Goal: Check status

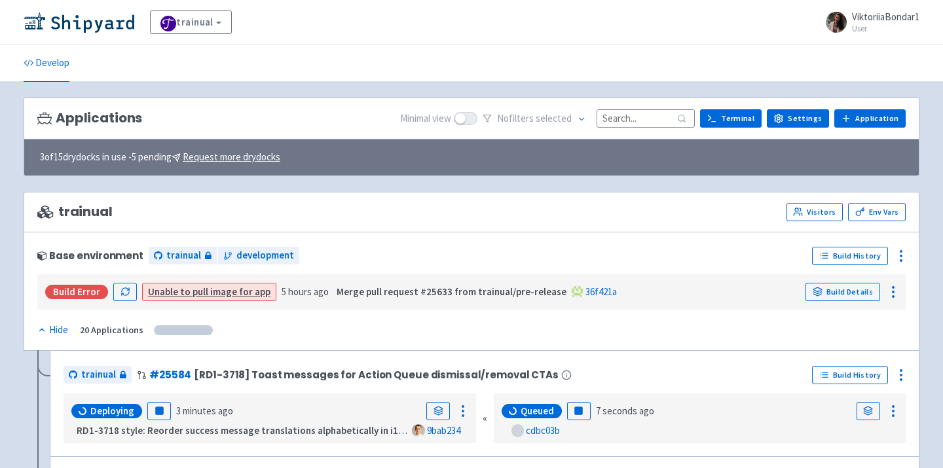
click at [631, 119] on input at bounding box center [646, 118] width 98 height 18
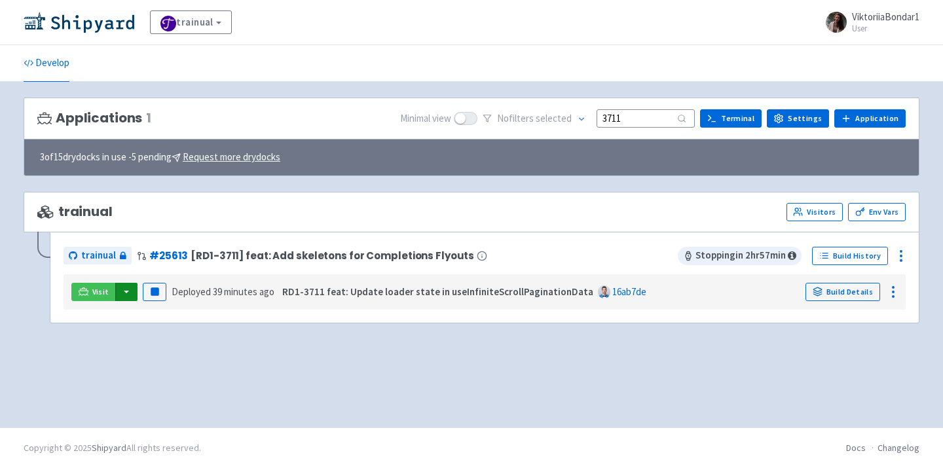
type input "3711"
click at [123, 293] on button "button" at bounding box center [126, 292] width 22 height 18
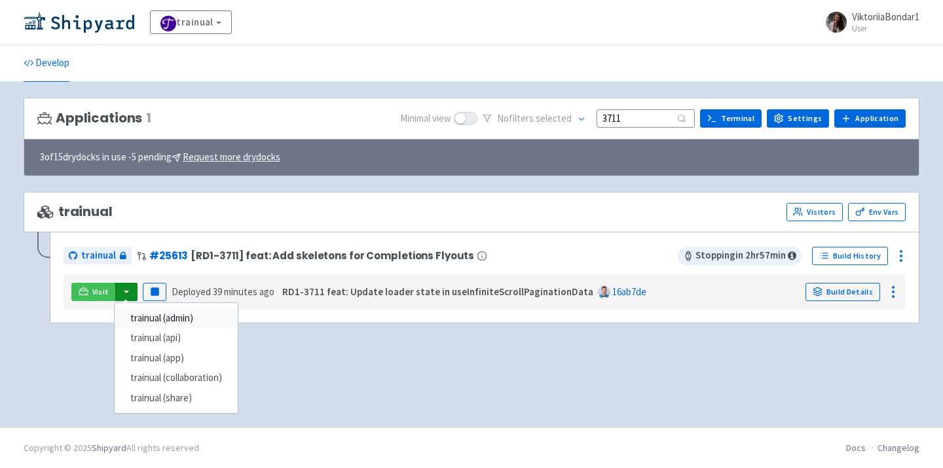
click at [148, 314] on link "trainual (admin)" at bounding box center [176, 319] width 123 height 20
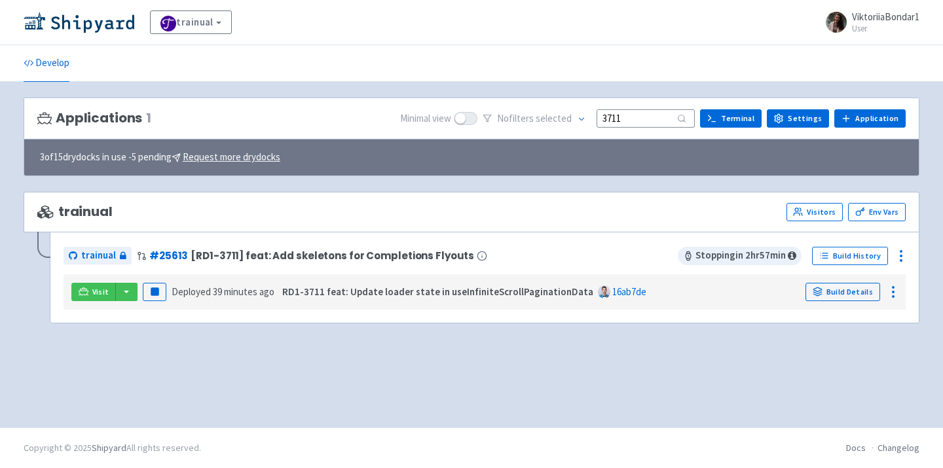
click at [301, 329] on div "trainual Visitors Env Vars trainual # 25613 [RD1-3711] feat: Add skeletons for …" at bounding box center [472, 265] width 896 height 147
click at [123, 294] on button "button" at bounding box center [126, 292] width 22 height 18
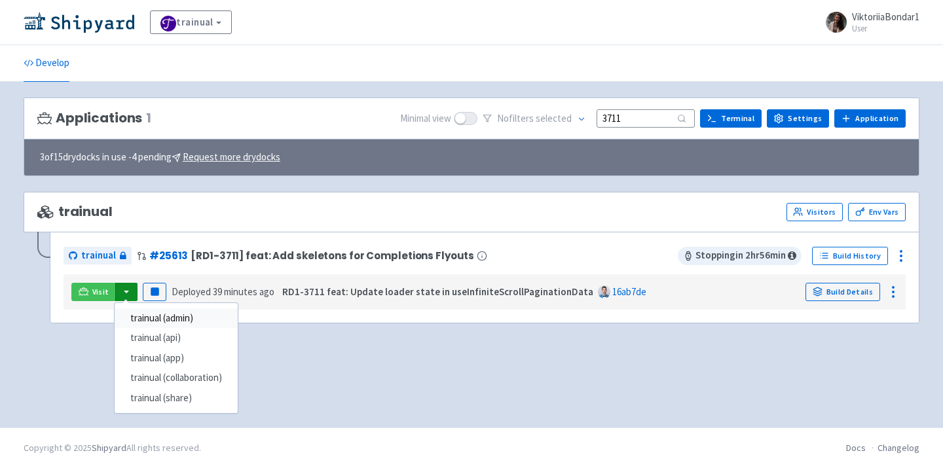
click at [153, 320] on link "trainual (admin)" at bounding box center [176, 319] width 123 height 20
